Goal: Information Seeking & Learning: Learn about a topic

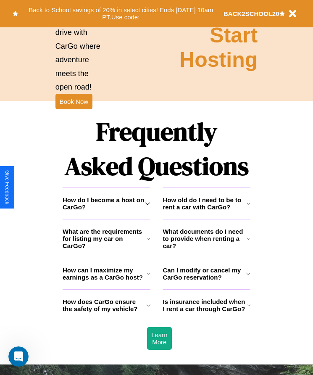
scroll to position [1096, 0]
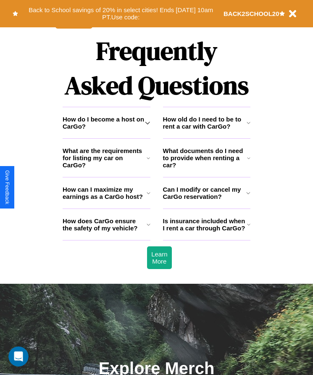
click at [248, 126] on icon at bounding box center [249, 122] width 4 height 7
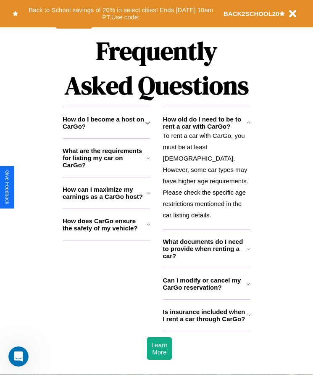
click at [206, 251] on h3 "What documents do I need to provide when renting a car?" at bounding box center [205, 248] width 84 height 21
click at [248, 286] on icon at bounding box center [248, 283] width 4 height 7
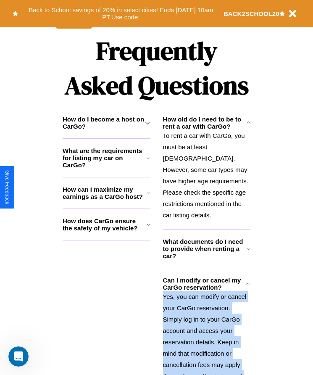
scroll to position [1144, 0]
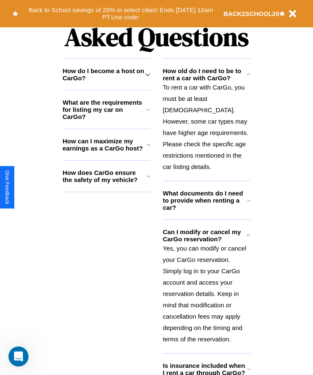
click at [248, 371] on icon at bounding box center [248, 369] width 3 height 7
click at [106, 183] on h3 "How does CarGo ensure the safety of my vehicle?" at bounding box center [105, 176] width 84 height 14
